Goal: Task Accomplishment & Management: Manage account settings

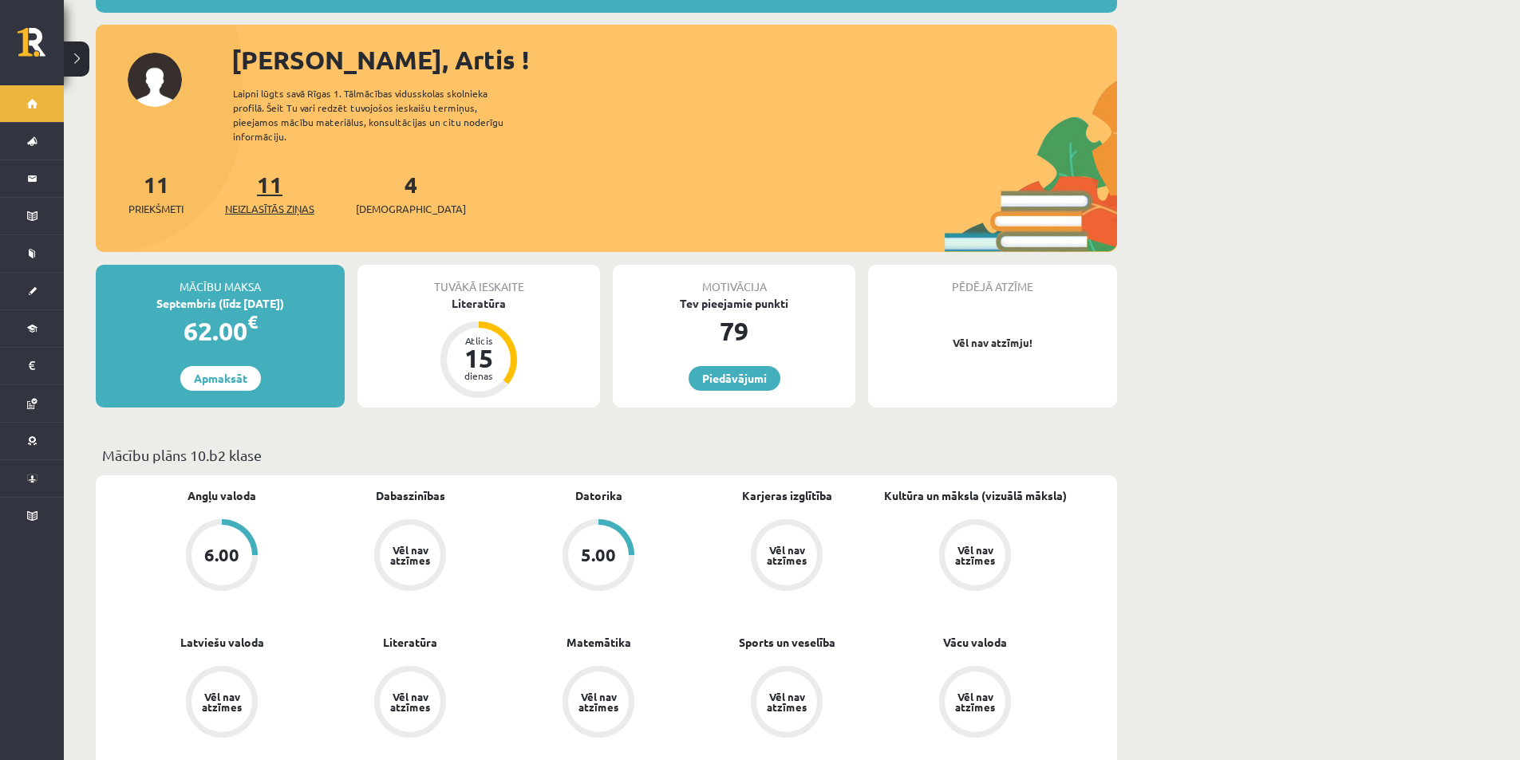
scroll to position [80, 0]
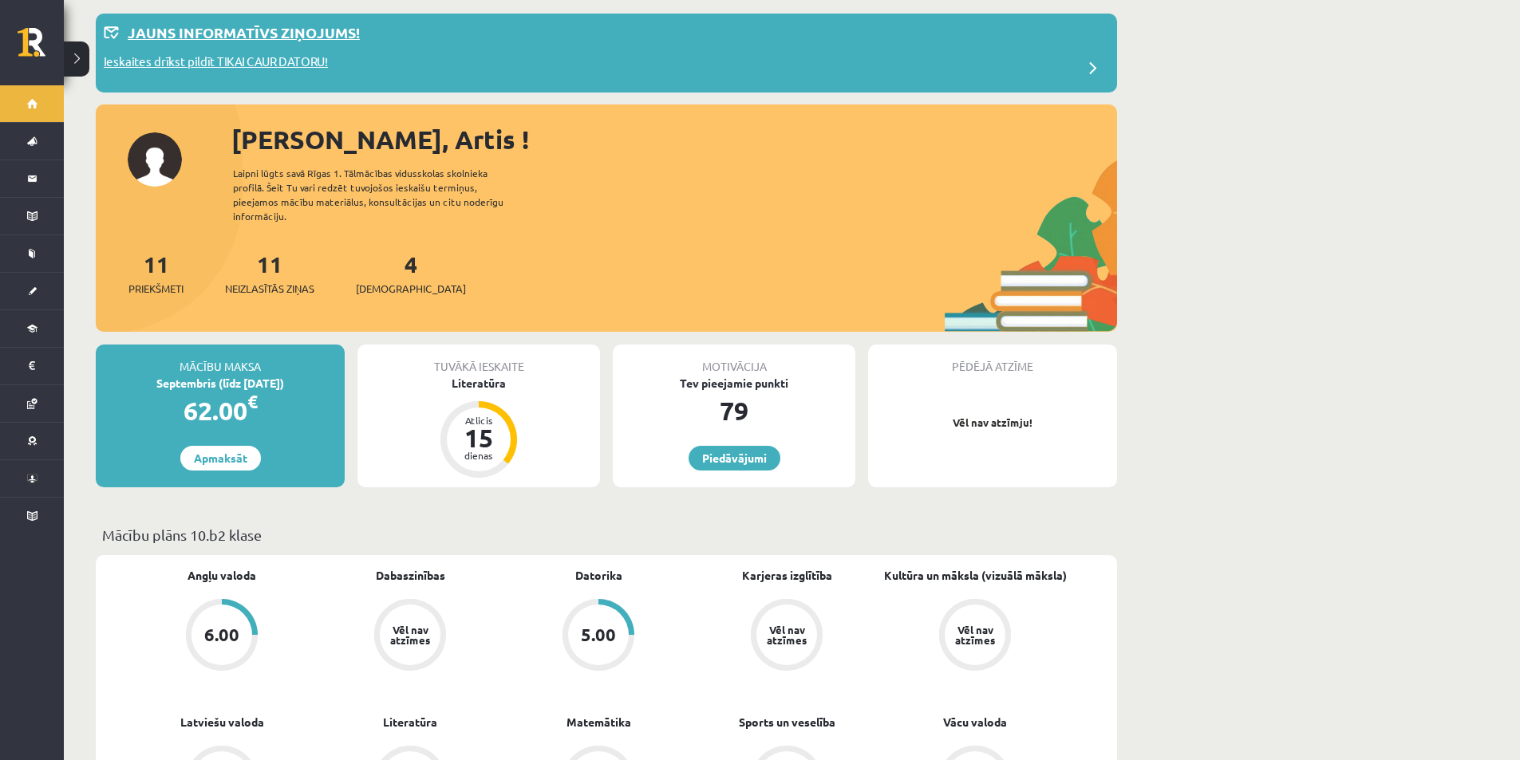
click at [1091, 68] on span at bounding box center [1093, 69] width 32 height 32
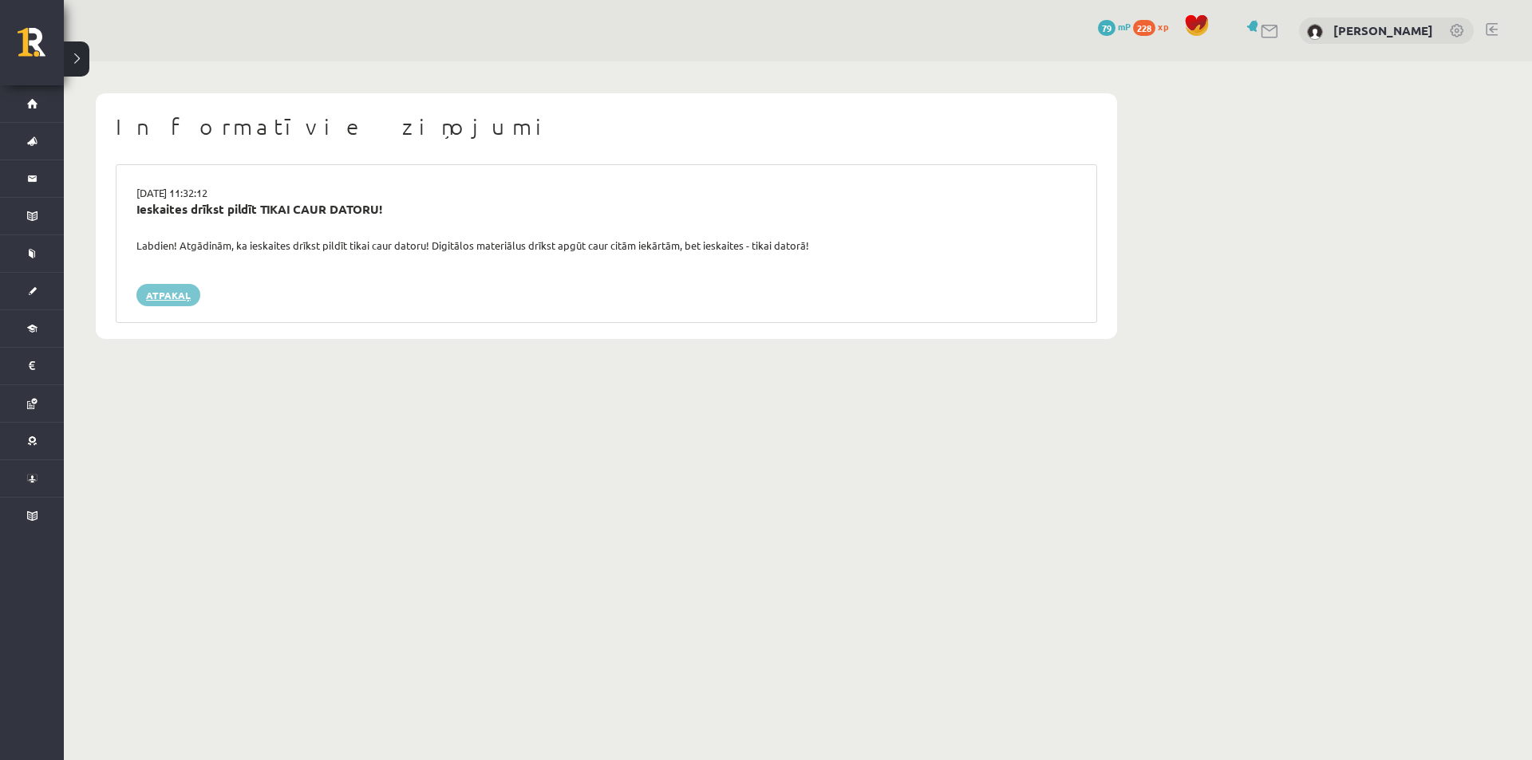
click at [169, 294] on link "Atpakaļ" at bounding box center [168, 295] width 64 height 22
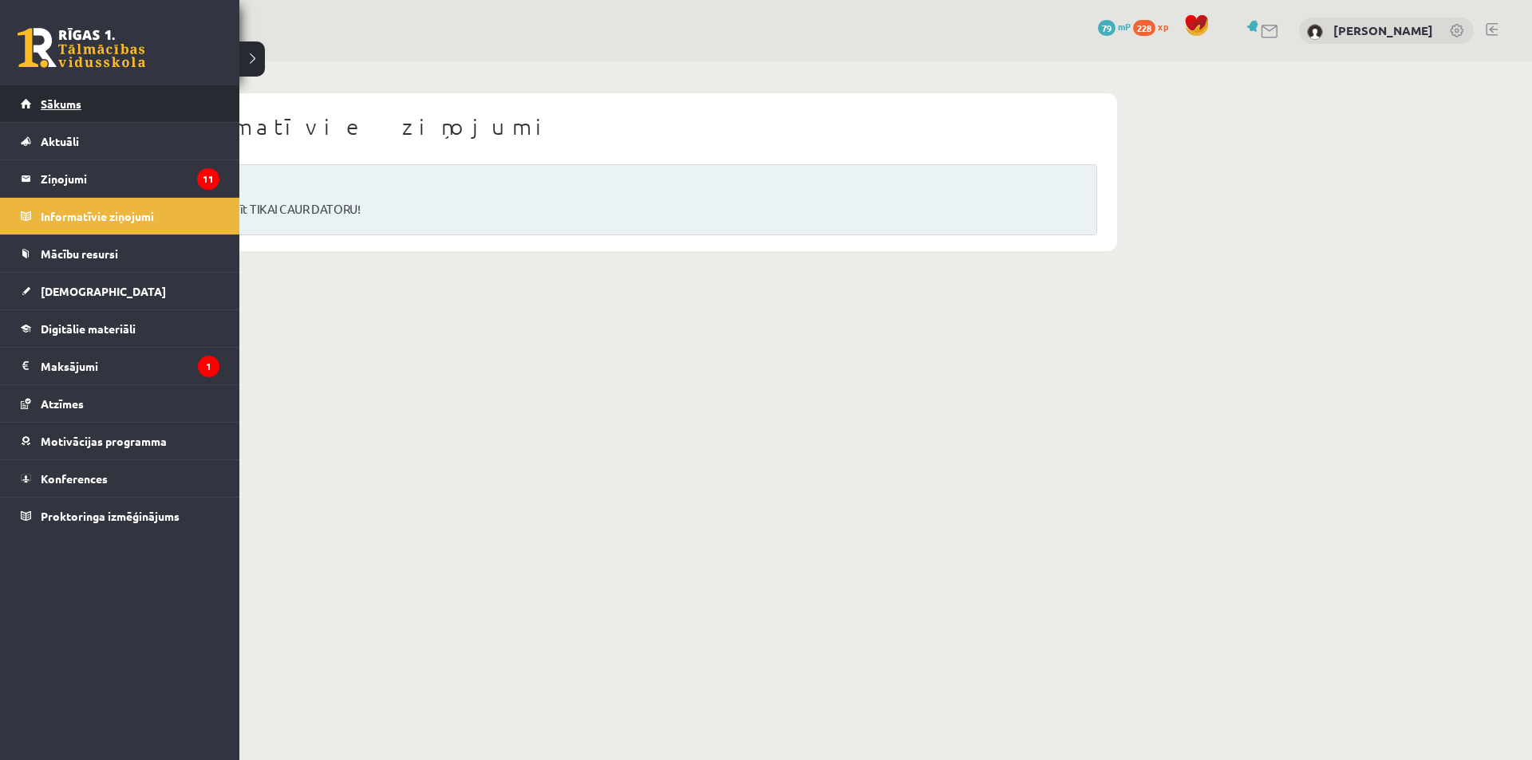
click at [80, 109] on span "Sākums" at bounding box center [61, 104] width 41 height 14
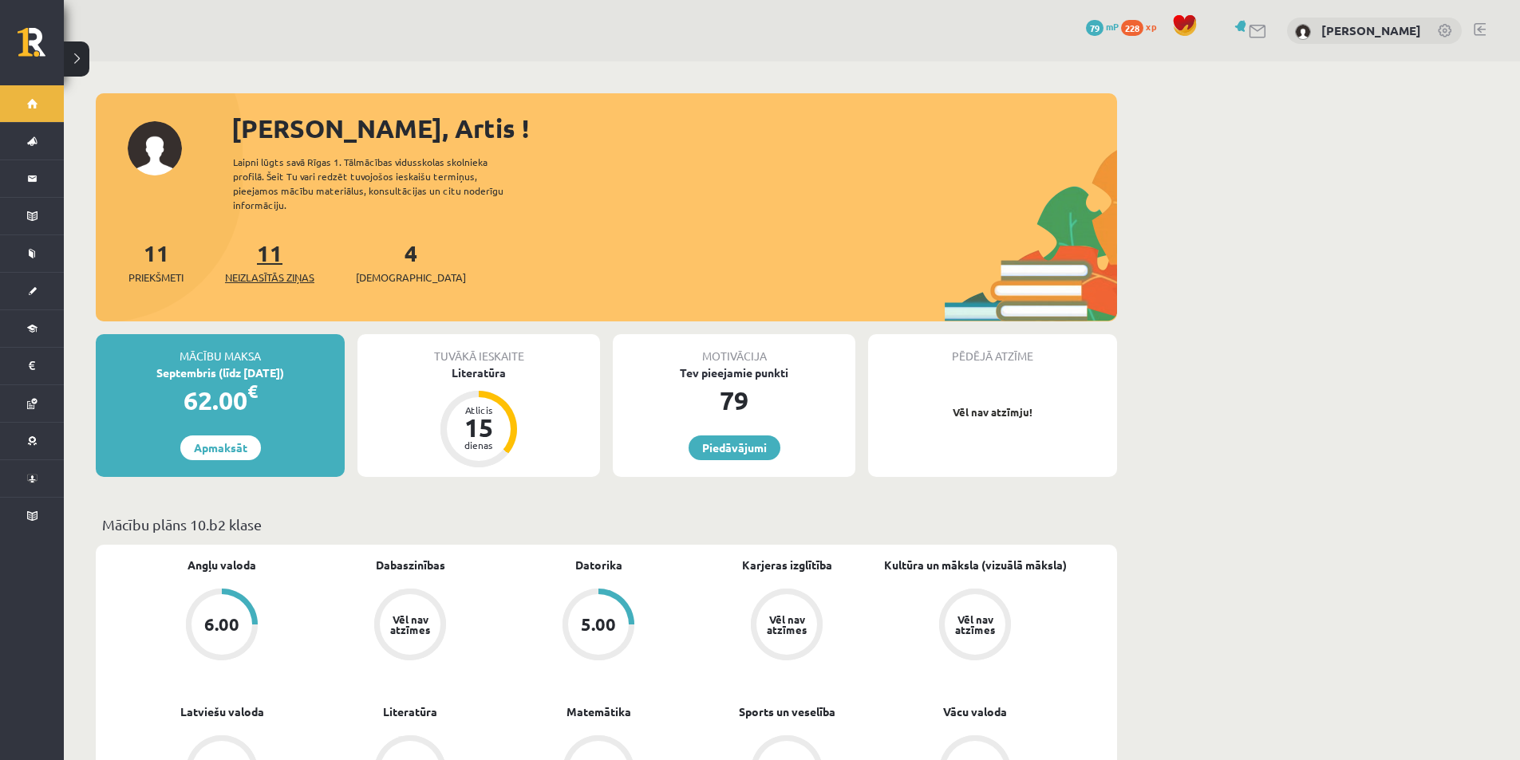
click at [266, 274] on span "Neizlasītās ziņas" at bounding box center [269, 278] width 89 height 16
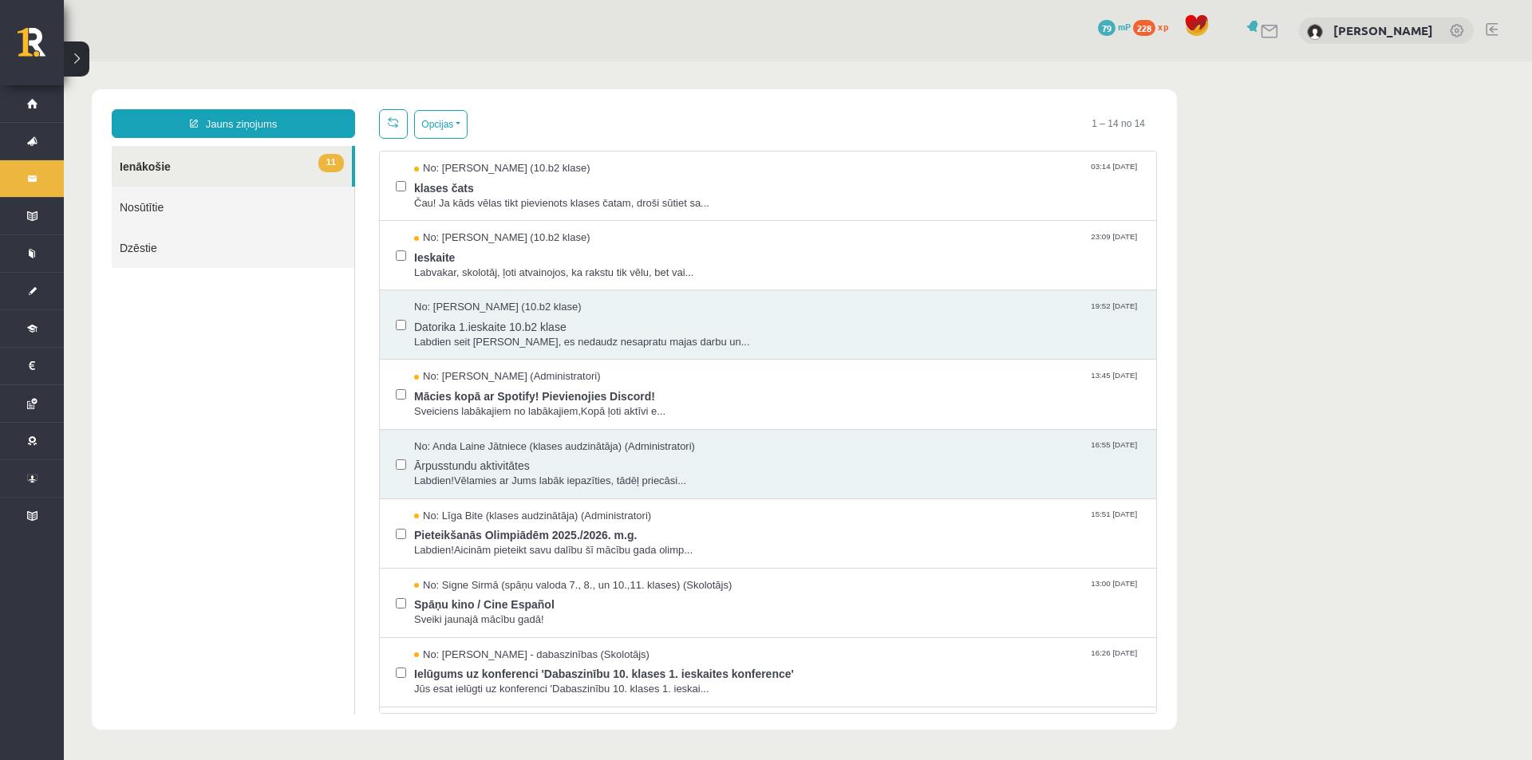
click at [400, 336] on div at bounding box center [401, 324] width 10 height 49
click at [405, 540] on label at bounding box center [401, 526] width 10 height 35
click at [669, 625] on span "Sveiki jaunajā mācību gadā!" at bounding box center [777, 620] width 726 height 15
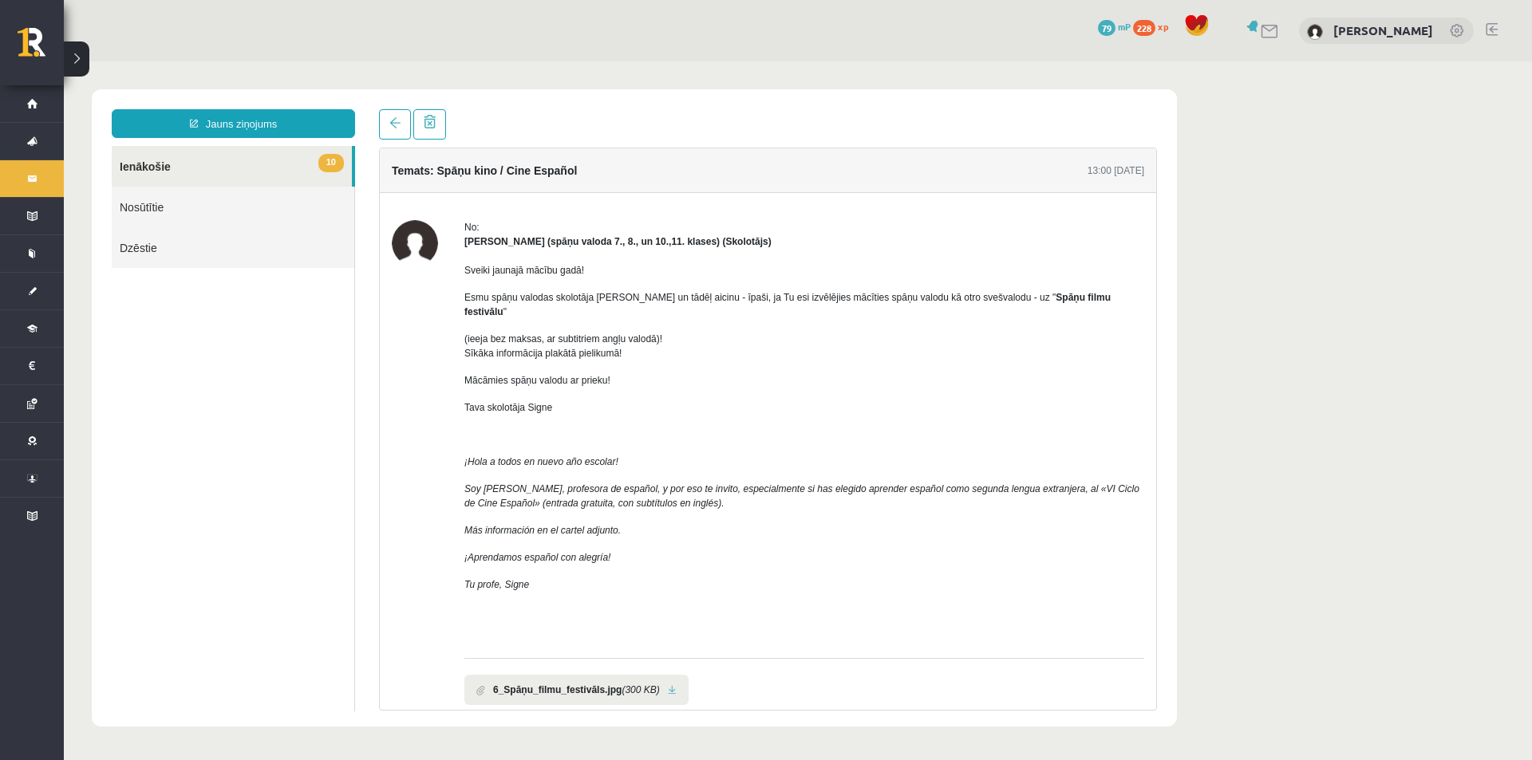
click at [155, 165] on link "10 Ienākošie" at bounding box center [232, 166] width 240 height 41
click at [384, 130] on link at bounding box center [395, 124] width 32 height 30
click at [394, 126] on span at bounding box center [394, 122] width 11 height 11
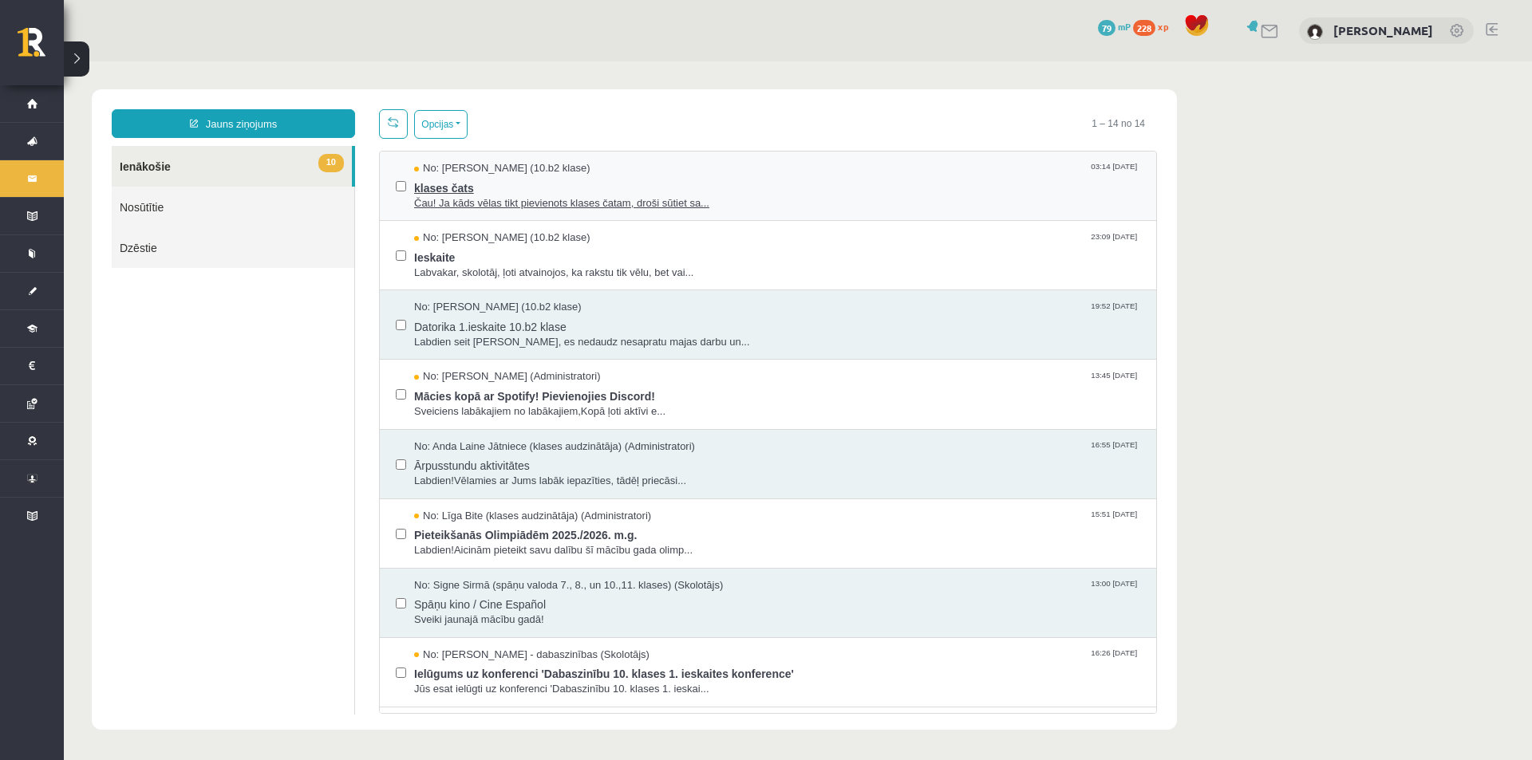
click at [573, 179] on span "klases čats" at bounding box center [777, 186] width 726 height 20
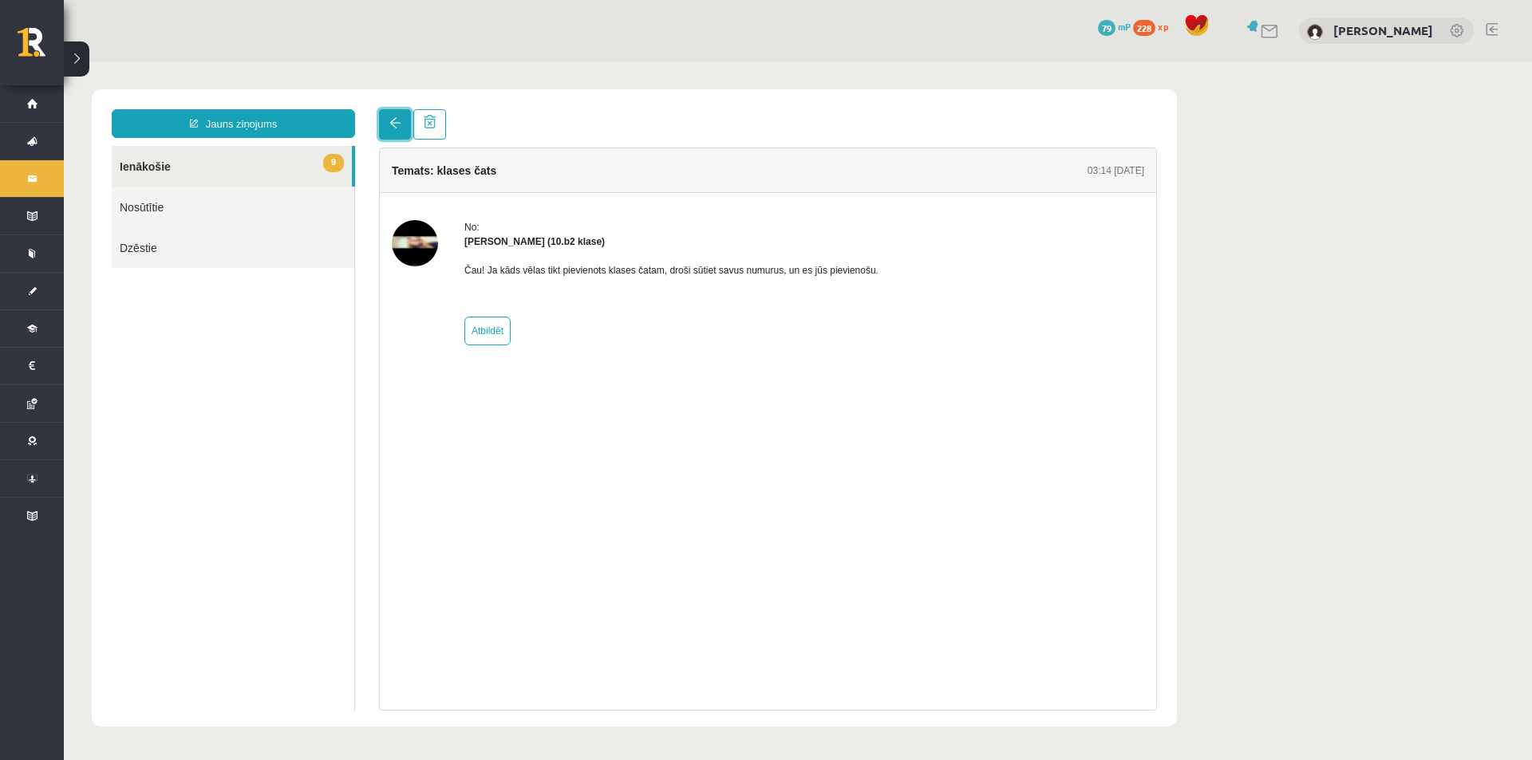
click at [400, 125] on span at bounding box center [394, 122] width 11 height 11
click at [419, 245] on img at bounding box center [415, 243] width 46 height 46
click at [398, 130] on link at bounding box center [395, 124] width 32 height 30
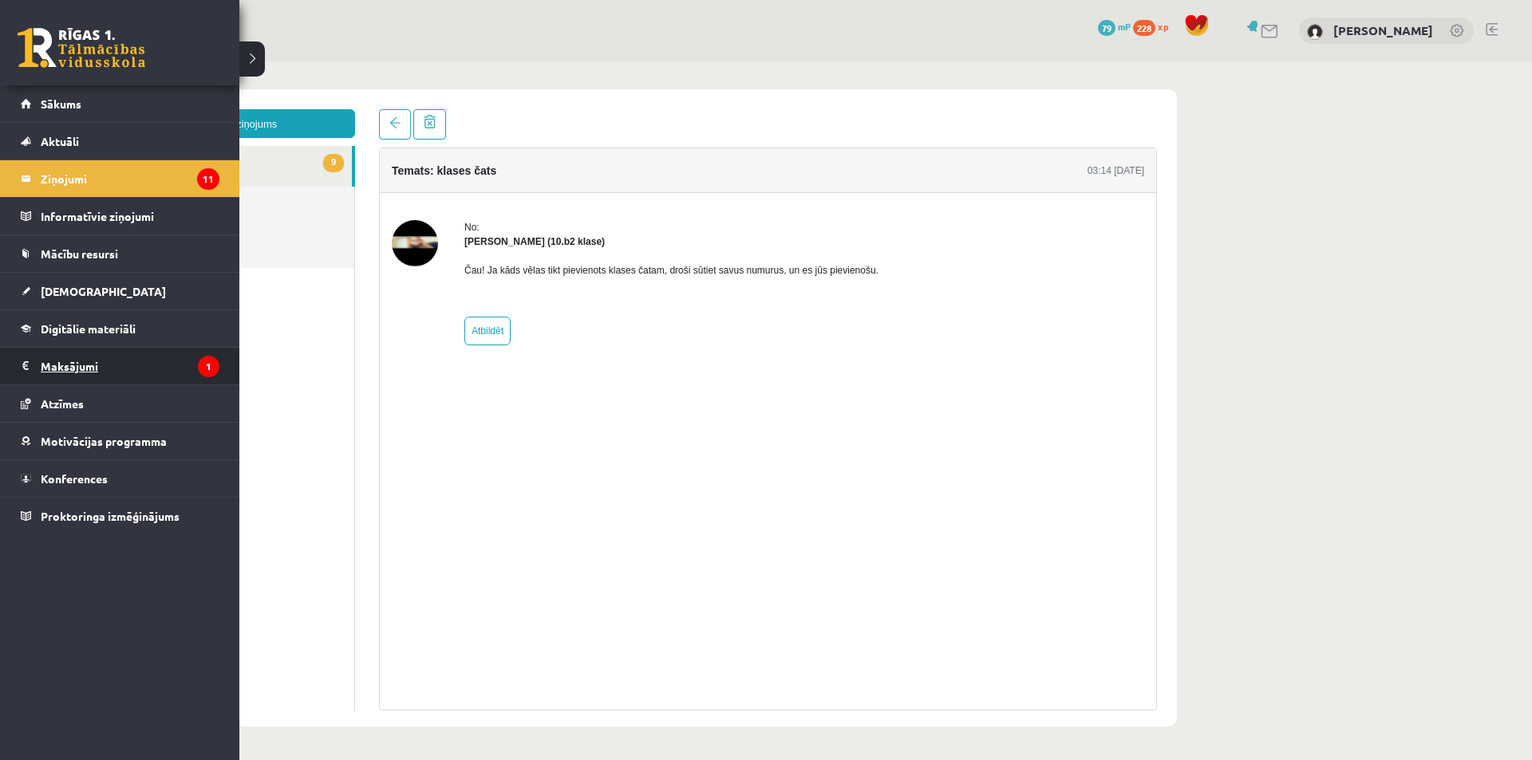
click at [134, 372] on legend "Maksājumi 1" at bounding box center [130, 366] width 179 height 37
